Goal: Find specific page/section: Find specific page/section

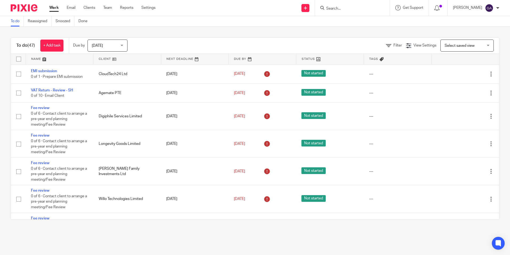
click at [341, 9] on input "Search" at bounding box center [350, 8] width 48 height 5
type input "wanderlust"
click at [92, 8] on link "Clients" at bounding box center [90, 7] width 12 height 5
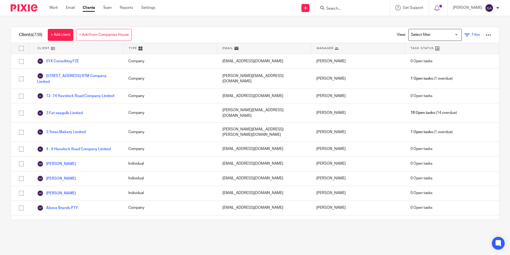
click at [472, 37] on span "Filter" at bounding box center [476, 35] width 9 height 4
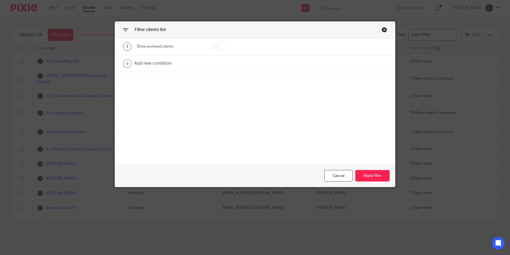
click at [223, 49] on input "checkbox" at bounding box center [221, 45] width 14 height 7
checkbox input "true"
click at [372, 176] on button "Apply filter" at bounding box center [373, 175] width 34 height 11
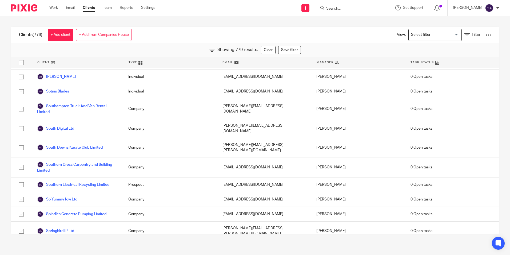
scroll to position [11194, 0]
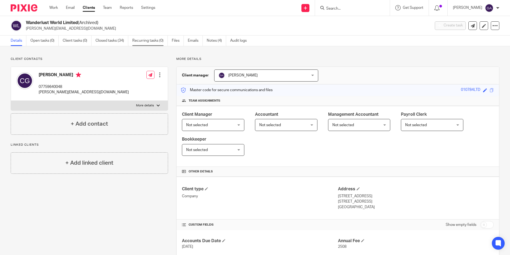
click at [163, 44] on link "Recurring tasks (0)" at bounding box center [150, 41] width 36 height 10
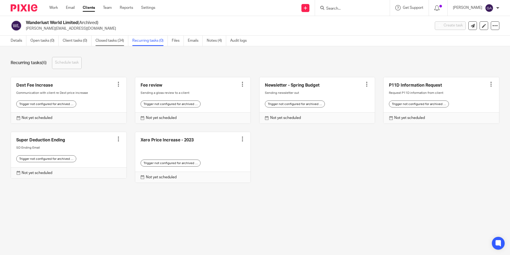
click at [106, 44] on link "Closed tasks (34)" at bounding box center [112, 41] width 33 height 10
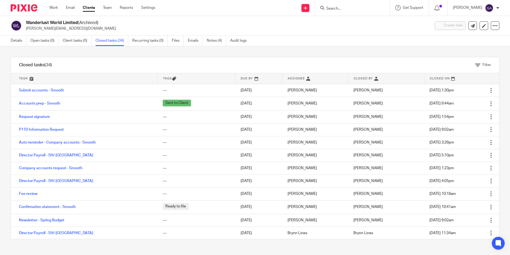
click at [24, 80] on link at bounding box center [84, 78] width 147 height 11
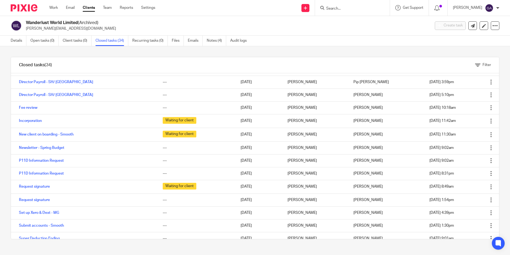
scroll to position [286, 0]
